Goal: Complete application form: Complete application form

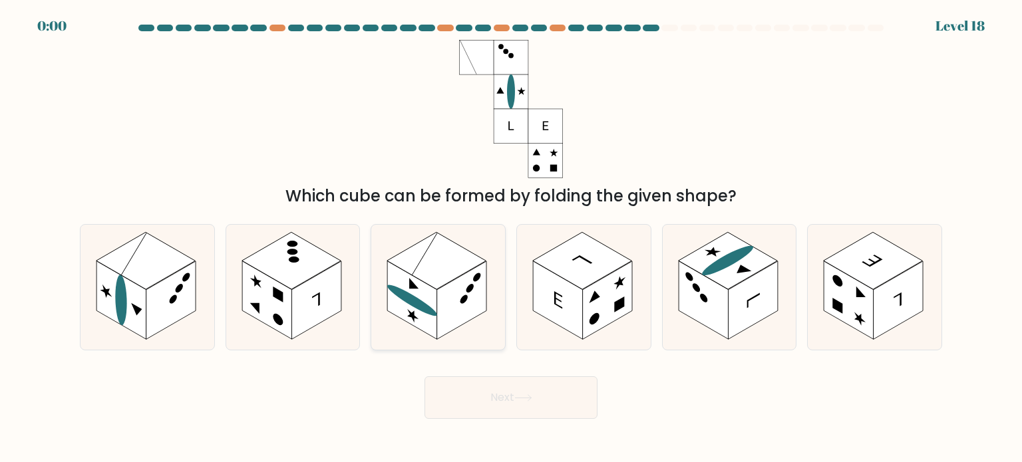
click at [463, 299] on circle at bounding box center [463, 299] width 7 height 12
click at [511, 238] on input "c." at bounding box center [511, 235] width 1 height 7
radio input "true"
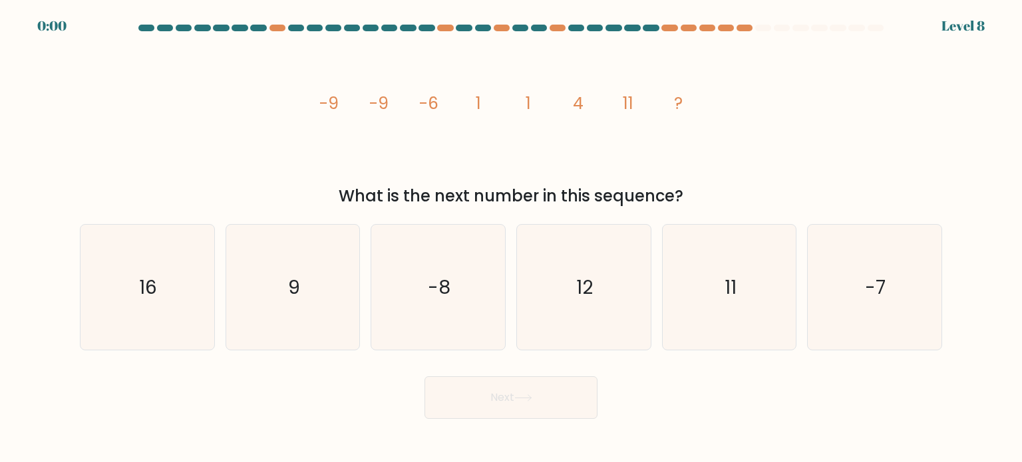
click at [471, 319] on icon "-8" at bounding box center [437, 287] width 125 height 125
click at [511, 238] on input "c. -8" at bounding box center [511, 235] width 1 height 7
radio input "true"
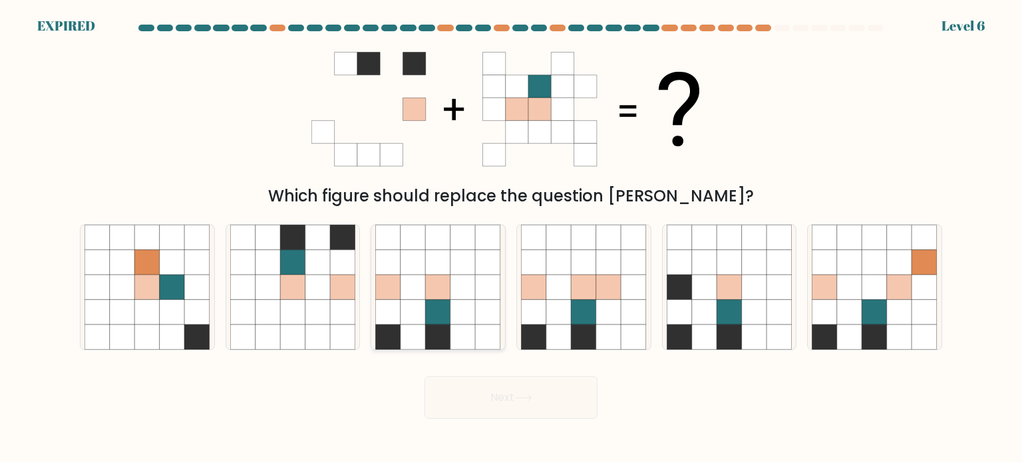
drag, startPoint x: 0, startPoint y: 0, endPoint x: 471, endPoint y: 319, distance: 568.7
click at [471, 319] on icon at bounding box center [462, 311] width 25 height 25
click at [511, 238] on input "c." at bounding box center [511, 235] width 1 height 7
radio input "true"
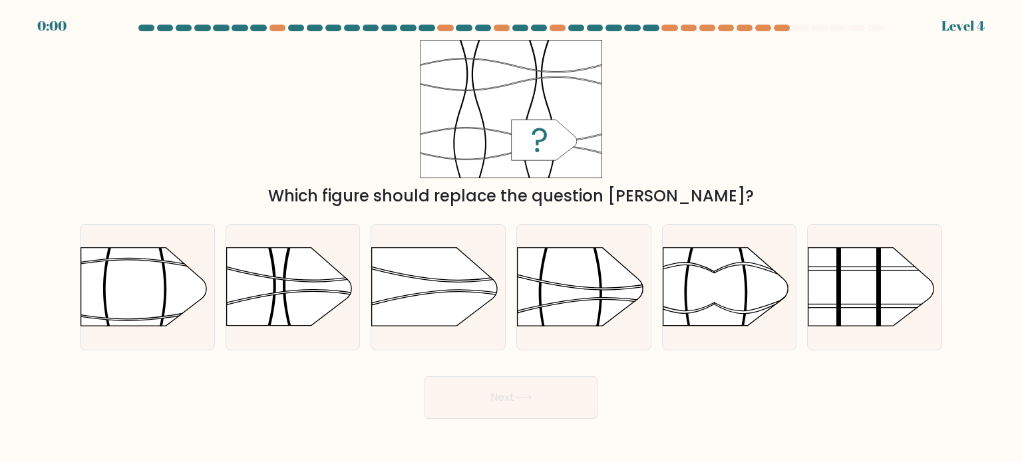
click at [471, 319] on rect at bounding box center [371, 352] width 347 height 264
click at [511, 238] on input "c." at bounding box center [511, 235] width 1 height 7
radio input "true"
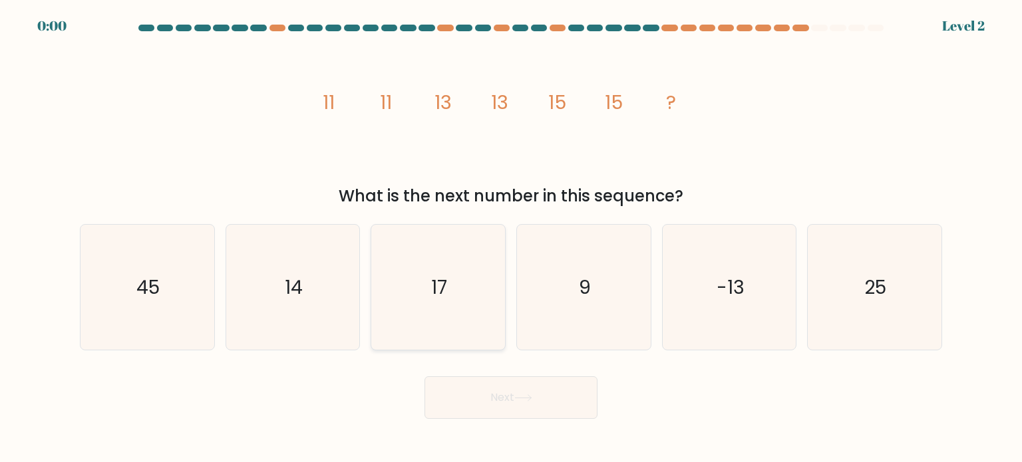
drag, startPoint x: 0, startPoint y: 0, endPoint x: 471, endPoint y: 319, distance: 568.7
click at [471, 319] on icon "17" at bounding box center [437, 287] width 125 height 125
click at [511, 238] on input "c. 17" at bounding box center [511, 235] width 1 height 7
radio input "true"
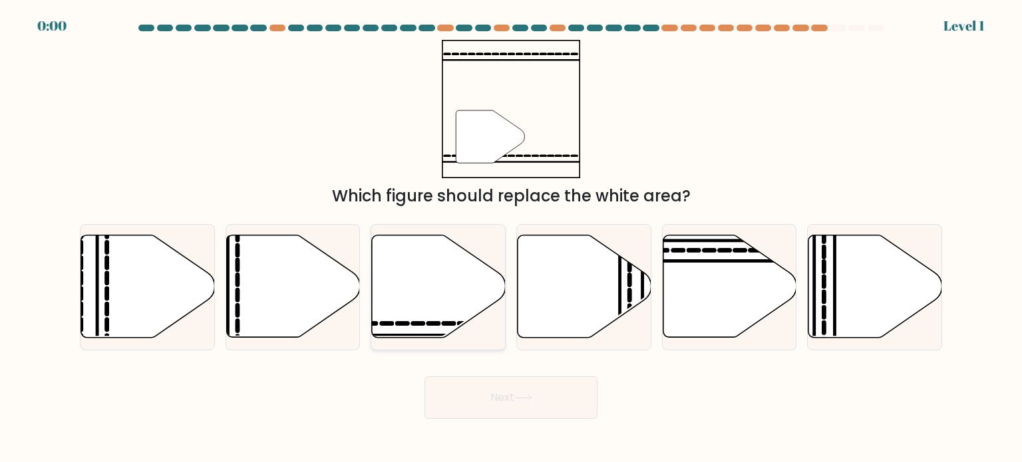
drag, startPoint x: 0, startPoint y: 0, endPoint x: 471, endPoint y: 319, distance: 568.7
click at [471, 319] on icon at bounding box center [439, 287] width 134 height 102
click at [511, 238] on input "c." at bounding box center [511, 235] width 1 height 7
radio input "true"
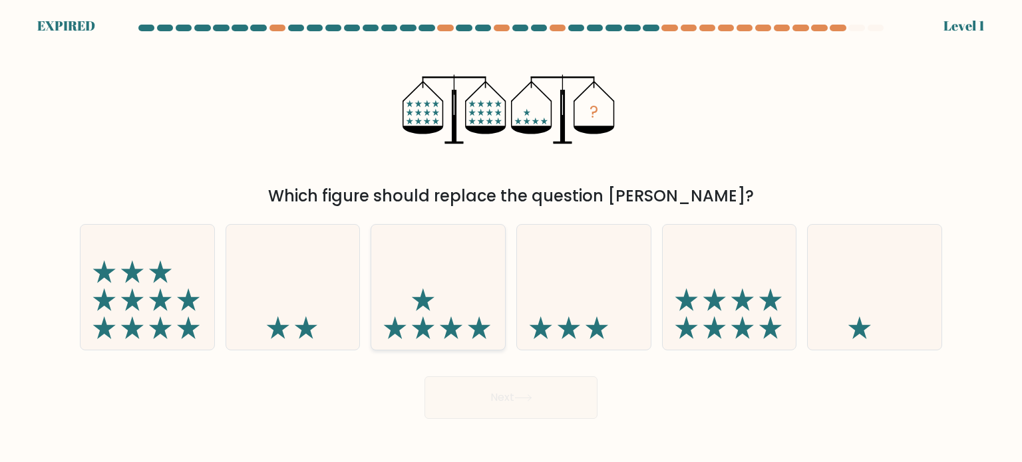
drag, startPoint x: 0, startPoint y: 0, endPoint x: 471, endPoint y: 319, distance: 568.7
click at [471, 319] on icon at bounding box center [438, 287] width 134 height 110
click at [511, 238] on input "c." at bounding box center [511, 235] width 1 height 7
radio input "true"
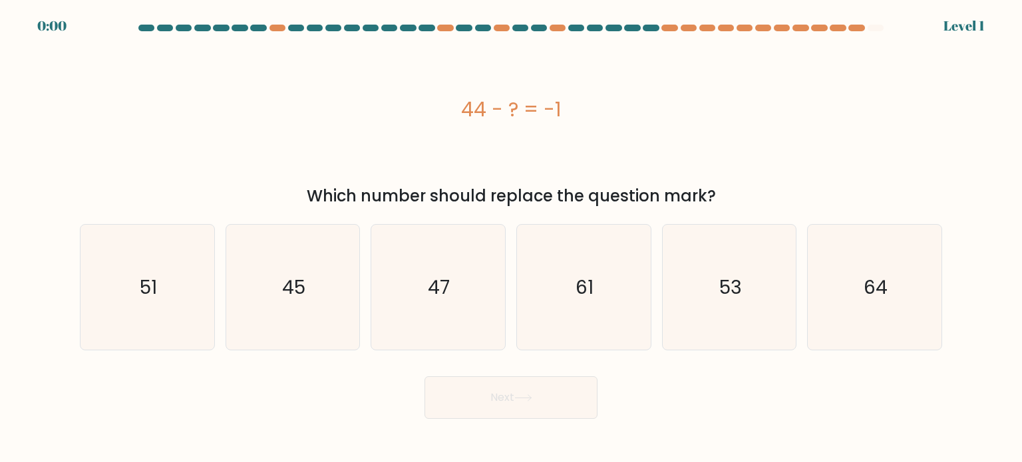
click at [471, 319] on icon "47" at bounding box center [437, 287] width 125 height 125
click at [511, 238] on input "c. 47" at bounding box center [511, 235] width 1 height 7
radio input "true"
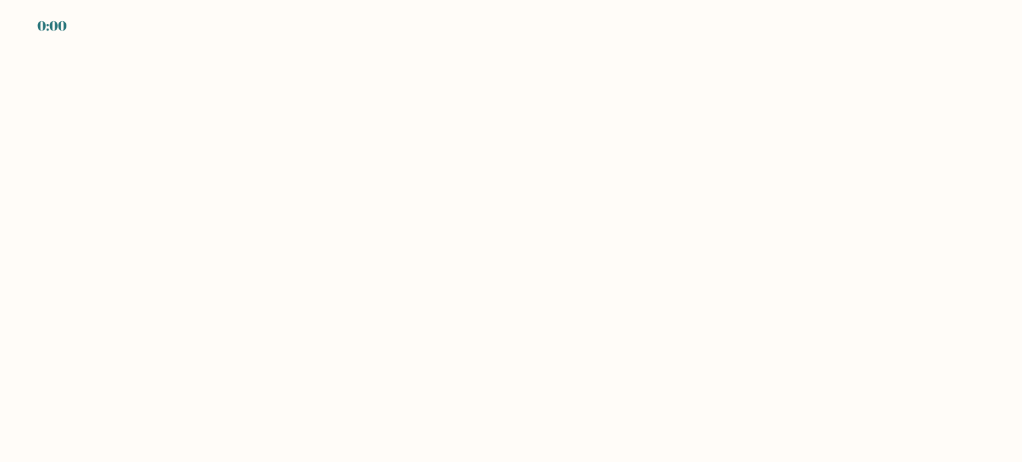
click at [471, 319] on body "0:00" at bounding box center [511, 231] width 1022 height 462
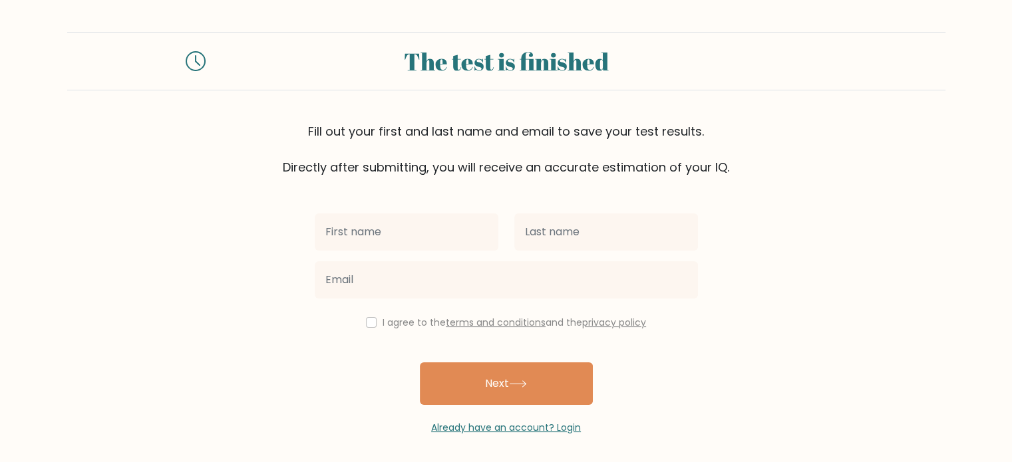
scroll to position [4, 0]
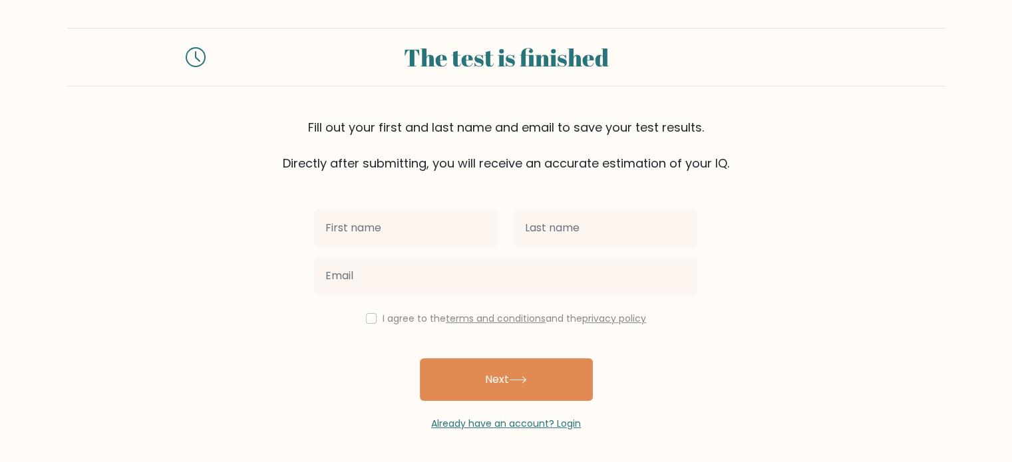
click at [400, 317] on label "I agree to the terms and conditions and the privacy policy" at bounding box center [514, 318] width 263 height 13
